Goal: Complete application form

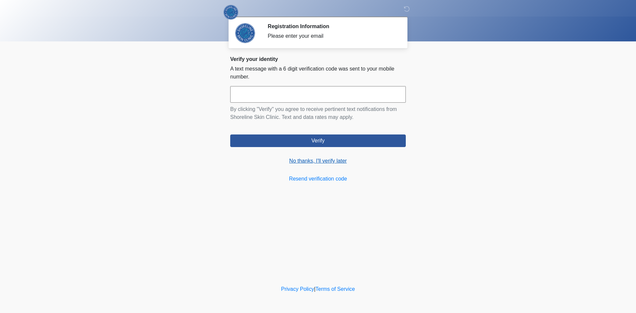
click at [319, 160] on link "No thanks, I'll verify later" at bounding box center [318, 161] width 176 height 8
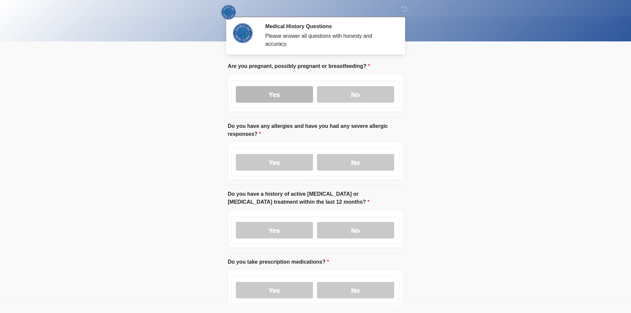
click at [268, 94] on label "Yes" at bounding box center [274, 94] width 77 height 17
click at [286, 165] on div "Yes No" at bounding box center [316, 162] width 168 height 28
click at [282, 156] on label "Yes" at bounding box center [274, 162] width 77 height 17
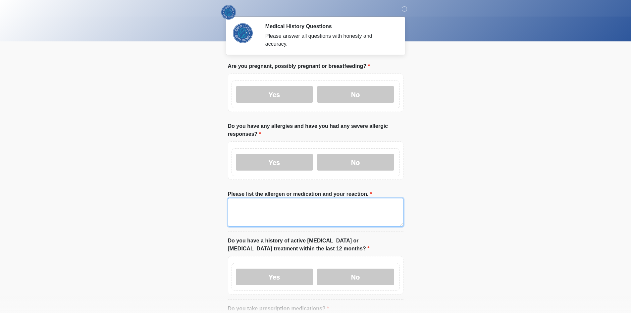
click at [276, 201] on textarea "Please list the allergen or medication and your reaction." at bounding box center [316, 212] width 176 height 28
click at [159, 209] on body "‎ ‎ ‎ Medical History Questions Please answer all questions with honesty and ac…" at bounding box center [315, 156] width 631 height 313
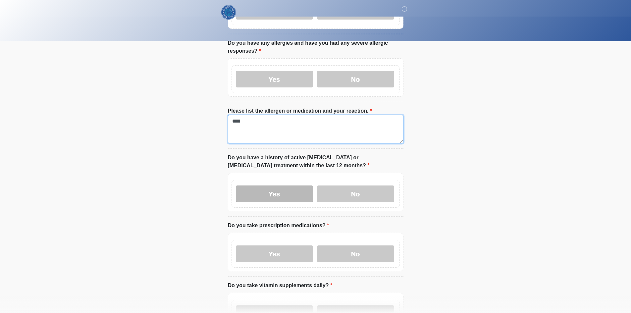
scroll to position [99, 0]
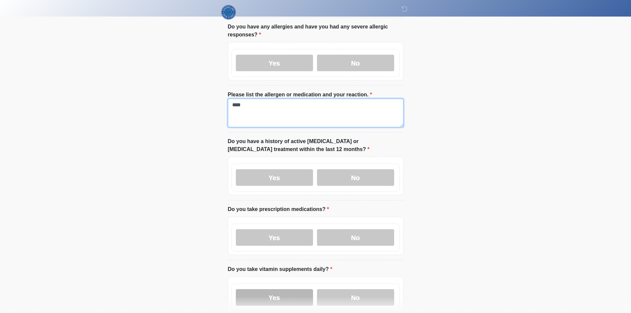
type textarea "****"
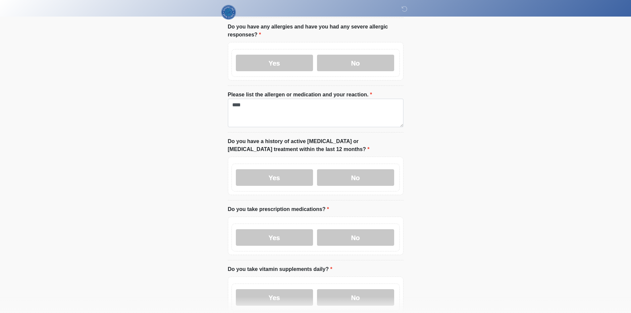
drag, startPoint x: 284, startPoint y: 292, endPoint x: 284, endPoint y: 244, distance: 48.4
click at [284, 292] on label "Yes" at bounding box center [274, 297] width 77 height 17
click at [282, 234] on label "Yes" at bounding box center [274, 237] width 77 height 17
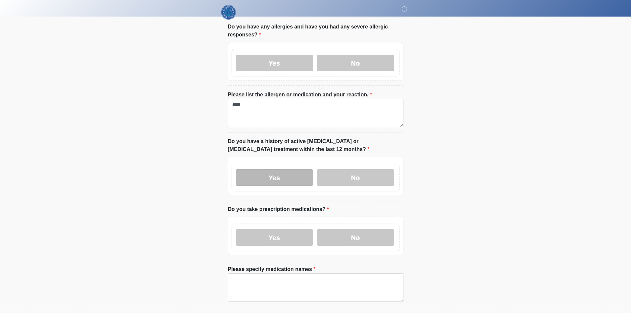
click at [275, 169] on label "Yes" at bounding box center [274, 177] width 77 height 17
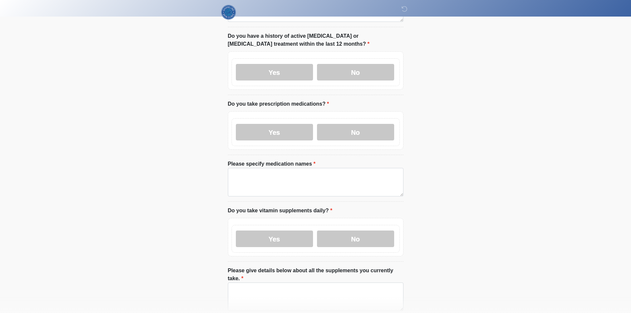
scroll to position [232, 0]
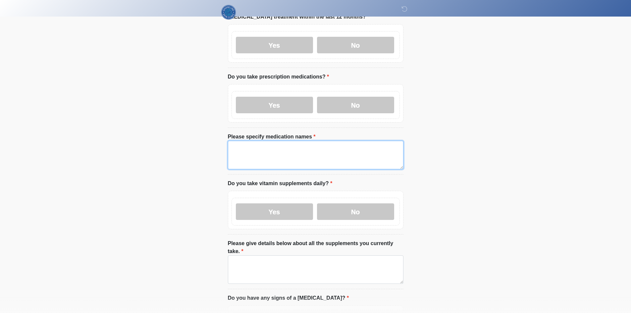
click at [294, 145] on textarea "Please specify medication names" at bounding box center [316, 155] width 176 height 28
paste textarea "****"
type textarea "****"
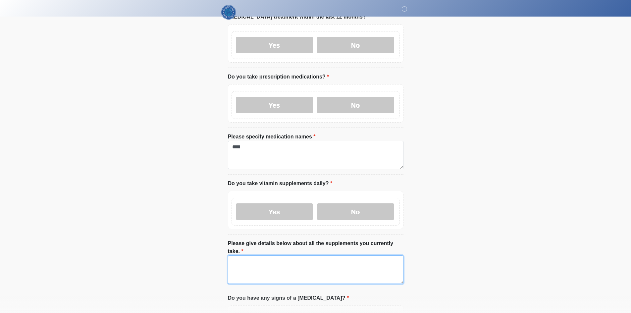
drag, startPoint x: 291, startPoint y: 254, endPoint x: 230, endPoint y: 237, distance: 63.8
click at [291, 255] on textarea "Please give details below about all the supplements you currently take." at bounding box center [316, 269] width 176 height 28
paste textarea "****"
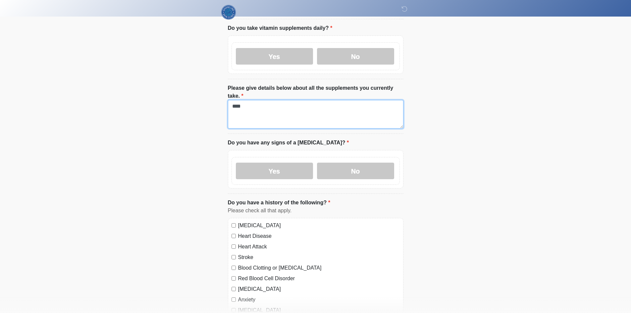
scroll to position [398, 0]
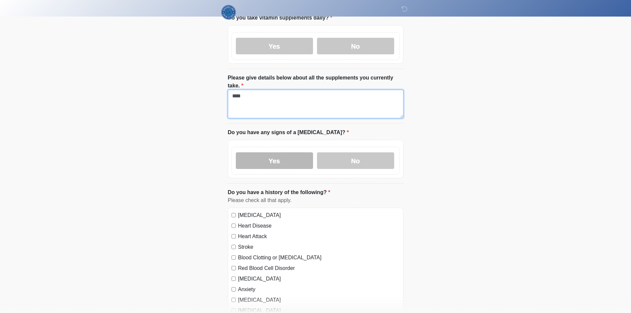
type textarea "****"
click at [285, 152] on label "Yes" at bounding box center [274, 160] width 77 height 17
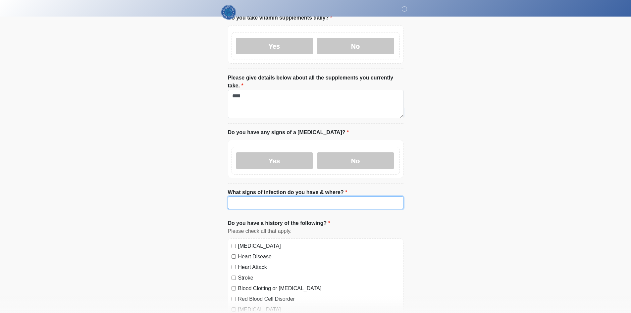
drag, startPoint x: 281, startPoint y: 179, endPoint x: 277, endPoint y: 183, distance: 5.6
click at [280, 189] on li "What signs of infection do you have & where? What signs of infection do you hav…" at bounding box center [316, 202] width 176 height 26
paste input "****"
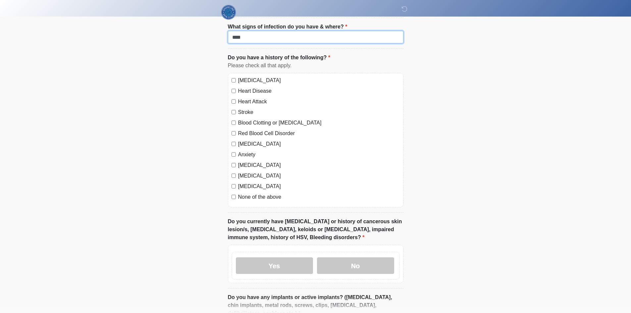
type input "****"
click at [252, 77] on label "[MEDICAL_DATA]" at bounding box center [319, 81] width 162 height 8
click at [244, 87] on label "Heart Disease" at bounding box center [319, 91] width 162 height 8
drag, startPoint x: 245, startPoint y: 87, endPoint x: 245, endPoint y: 106, distance: 18.2
click at [245, 98] on label "Heart Attack" at bounding box center [319, 102] width 162 height 8
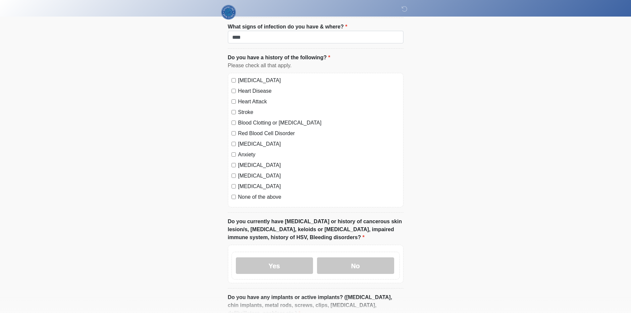
click at [245, 119] on label "Blood Clotting or [MEDICAL_DATA]" at bounding box center [319, 123] width 162 height 8
click at [245, 108] on label "Stroke" at bounding box center [319, 112] width 162 height 8
click at [244, 130] on label "Red Blood Cell Disorder" at bounding box center [319, 134] width 162 height 8
click at [244, 136] on div "[MEDICAL_DATA] Heart Disease Heart Attack Stroke Blood Clotting or [MEDICAL_DAT…" at bounding box center [316, 140] width 176 height 135
click at [244, 151] on label "Anxiety" at bounding box center [319, 155] width 162 height 8
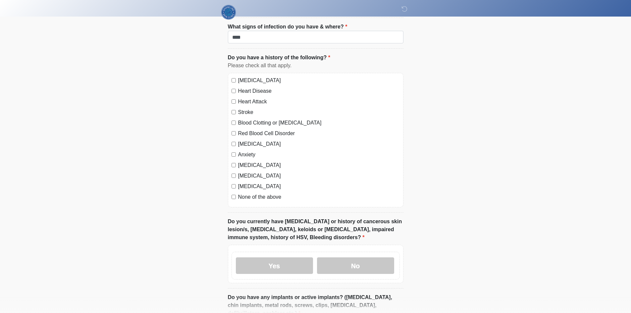
click at [245, 140] on label "[MEDICAL_DATA]" at bounding box center [319, 144] width 162 height 8
click at [243, 161] on label "[MEDICAL_DATA]" at bounding box center [319, 165] width 162 height 8
click at [244, 172] on label "[MEDICAL_DATA]" at bounding box center [319, 176] width 162 height 8
drag, startPoint x: 244, startPoint y: 172, endPoint x: 244, endPoint y: 182, distance: 9.9
click at [244, 183] on label "[MEDICAL_DATA]" at bounding box center [319, 187] width 162 height 8
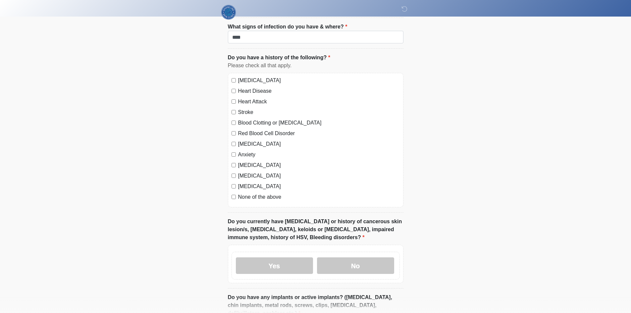
click at [244, 193] on label "None of the above" at bounding box center [319, 197] width 162 height 8
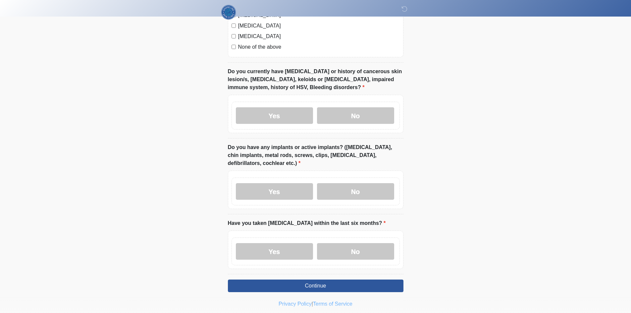
scroll to position [714, 0]
drag, startPoint x: 270, startPoint y: 234, endPoint x: 269, endPoint y: 185, distance: 49.0
click at [269, 243] on label "Yes" at bounding box center [274, 251] width 77 height 17
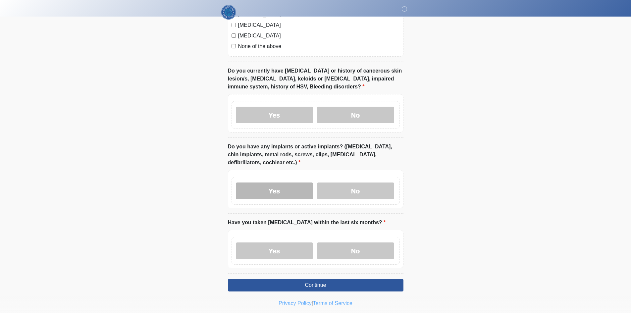
click at [270, 183] on label "Yes" at bounding box center [274, 191] width 77 height 17
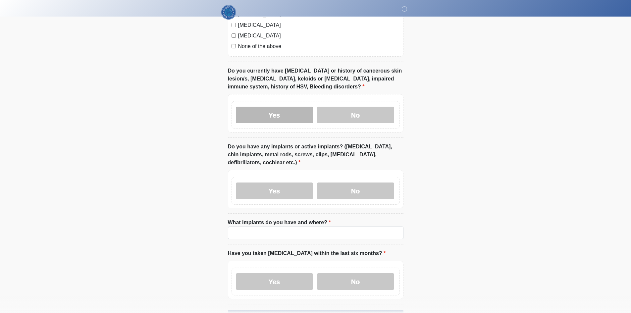
click at [268, 107] on label "Yes" at bounding box center [274, 115] width 77 height 17
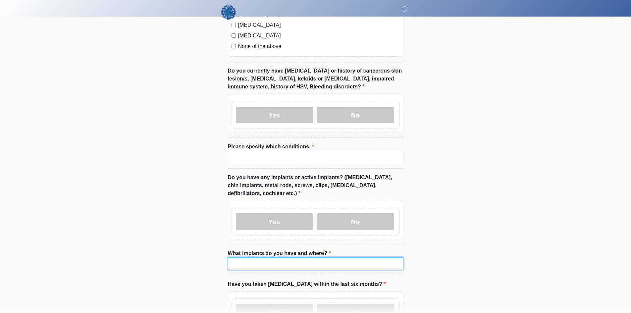
click at [264, 257] on input "What implants do you have and where?" at bounding box center [316, 263] width 176 height 13
paste input "****"
type input "****"
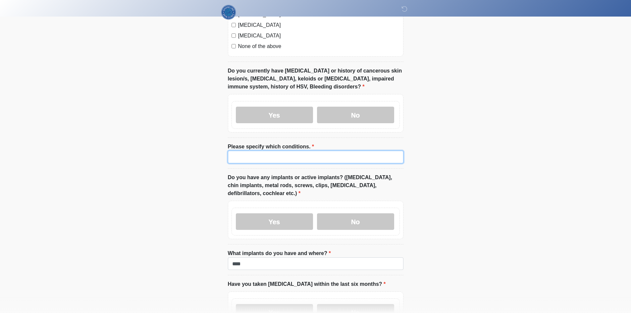
click at [265, 151] on input "Please specify which conditions." at bounding box center [316, 157] width 176 height 13
paste input "****"
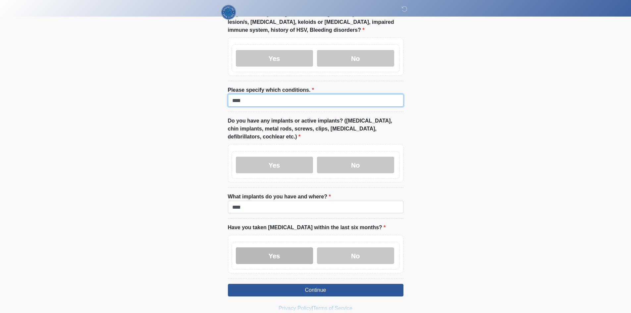
scroll to position [776, 0]
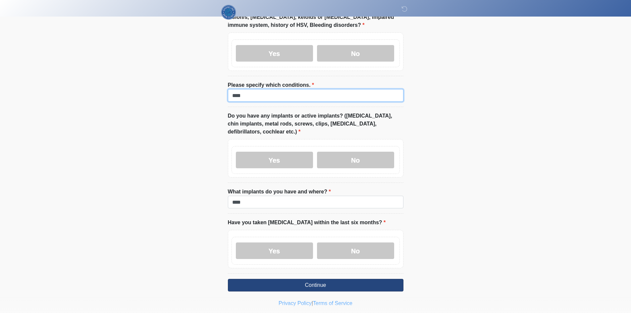
type input "****"
click at [265, 279] on button "Continue" at bounding box center [316, 285] width 176 height 13
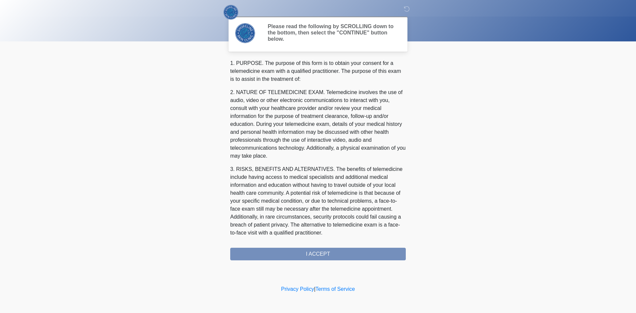
scroll to position [204, 0]
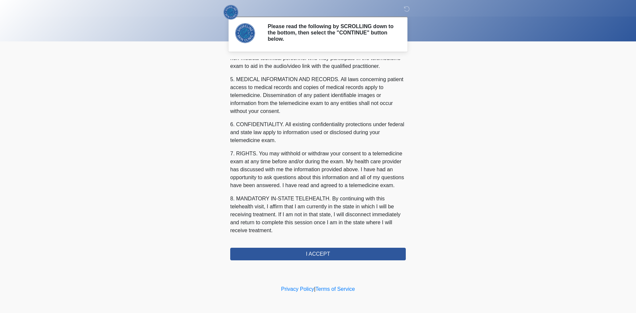
drag, startPoint x: 350, startPoint y: 271, endPoint x: 353, endPoint y: 260, distance: 11.2
click at [350, 271] on div "‎ ‎ ‎ Please read the following by SCROLLING down to the bottom, then select th…" at bounding box center [318, 142] width 199 height 271
click at [353, 260] on div "‎ ‎ ‎ Please read the following by SCROLLING down to the bottom, then select th…" at bounding box center [318, 142] width 199 height 271
click at [353, 259] on button "I ACCEPT" at bounding box center [318, 254] width 176 height 13
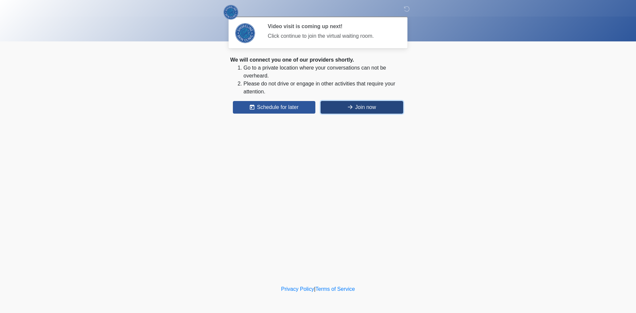
click at [362, 106] on button "Join now" at bounding box center [362, 107] width 82 height 13
